Goal: Communication & Community: Answer question/provide support

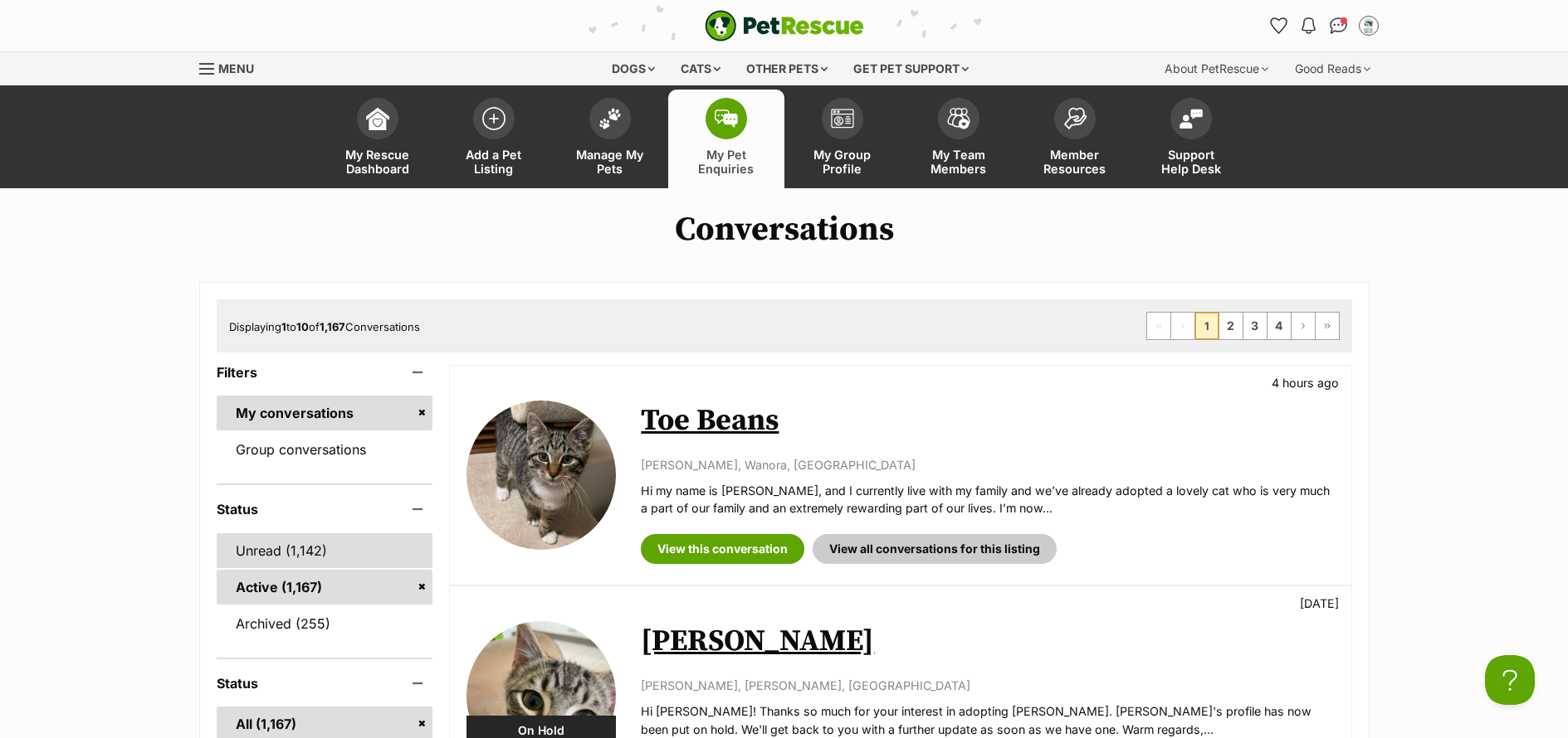
click at [257, 552] on link "Unread (1,142)" at bounding box center [325, 550] width 217 height 35
